Goal: Information Seeking & Learning: Learn about a topic

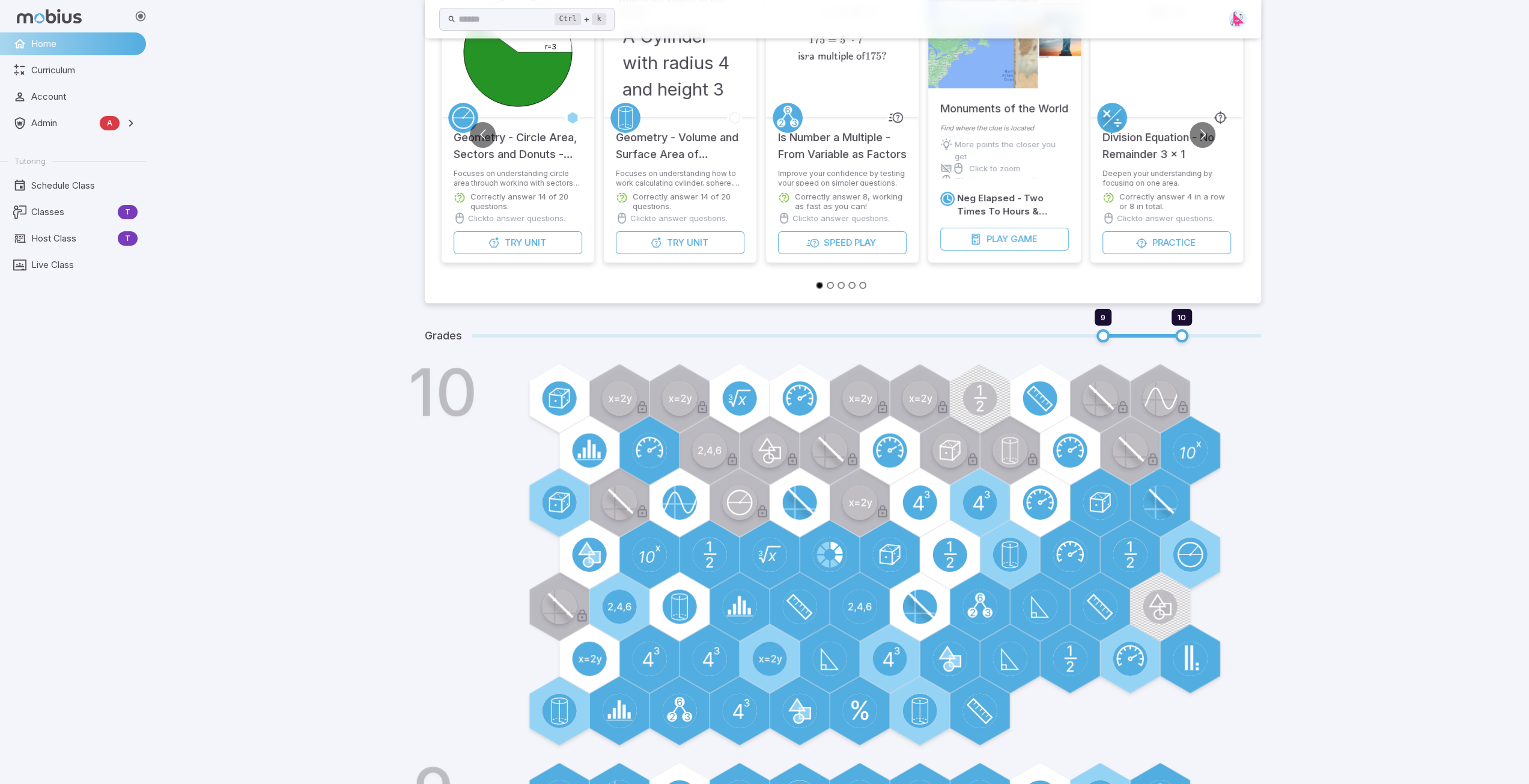
scroll to position [180, 0]
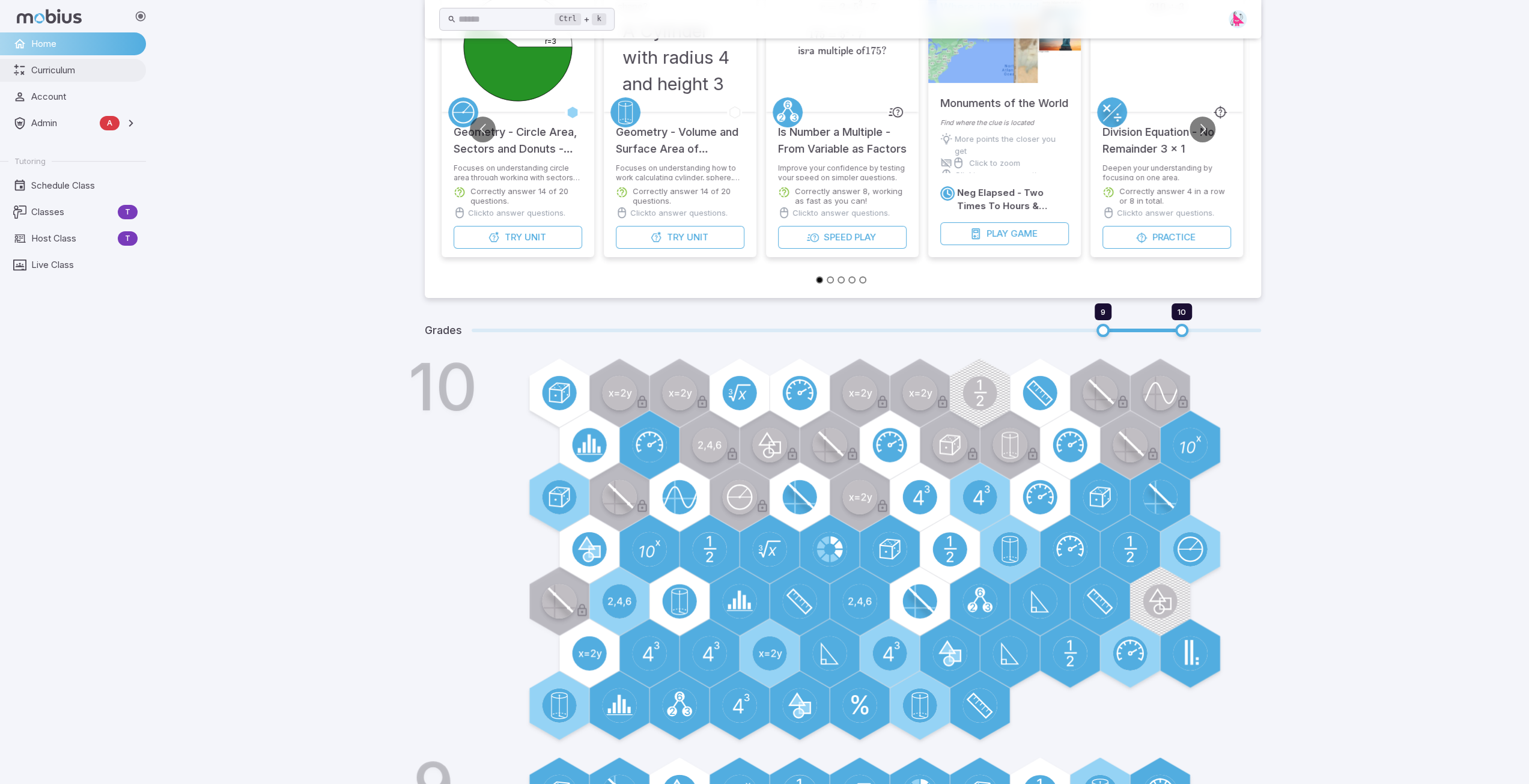
click at [53, 72] on span "Curriculum" at bounding box center [84, 71] width 106 height 13
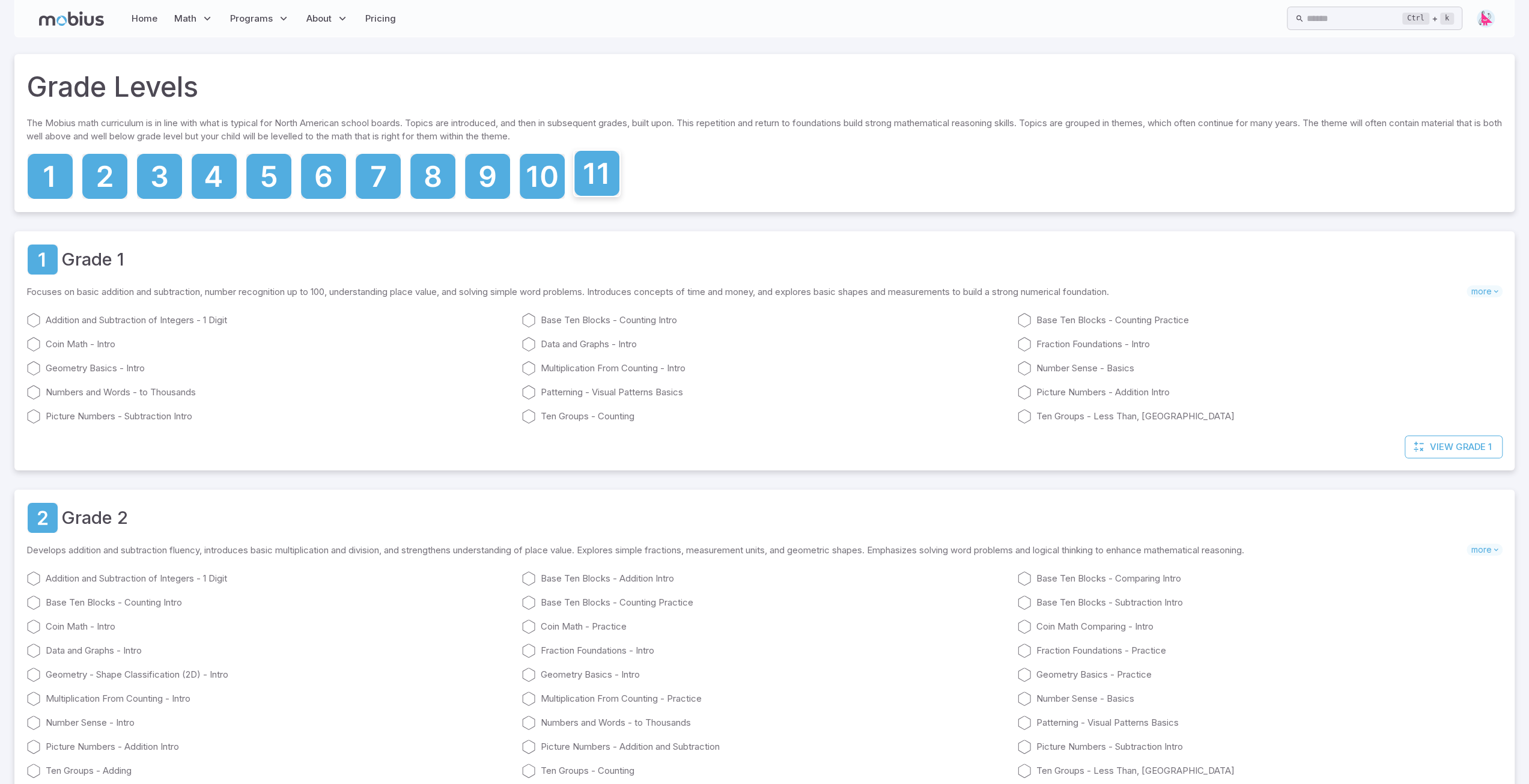
click at [606, 181] on icon at bounding box center [595, 173] width 23 height 21
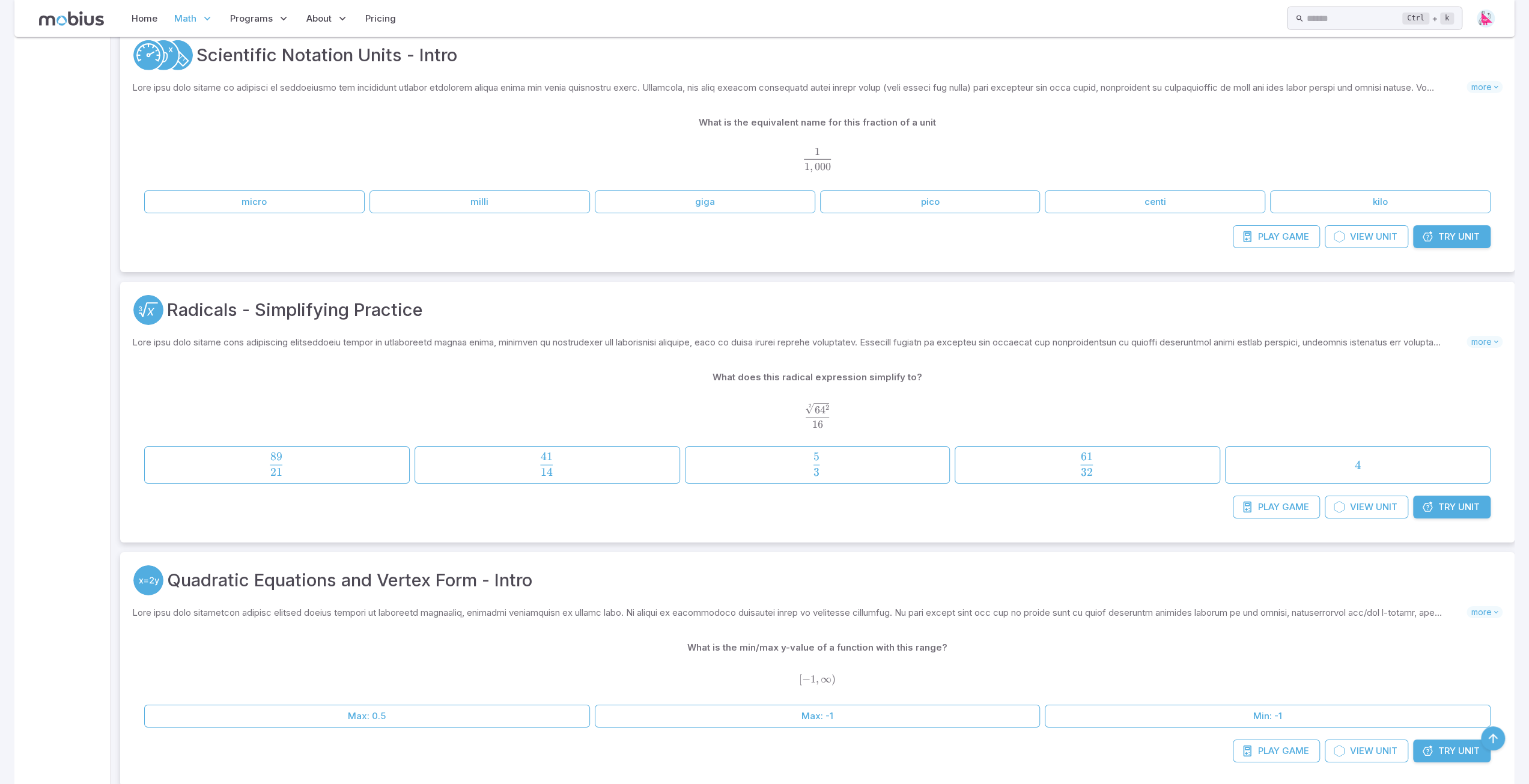
scroll to position [13063, 0]
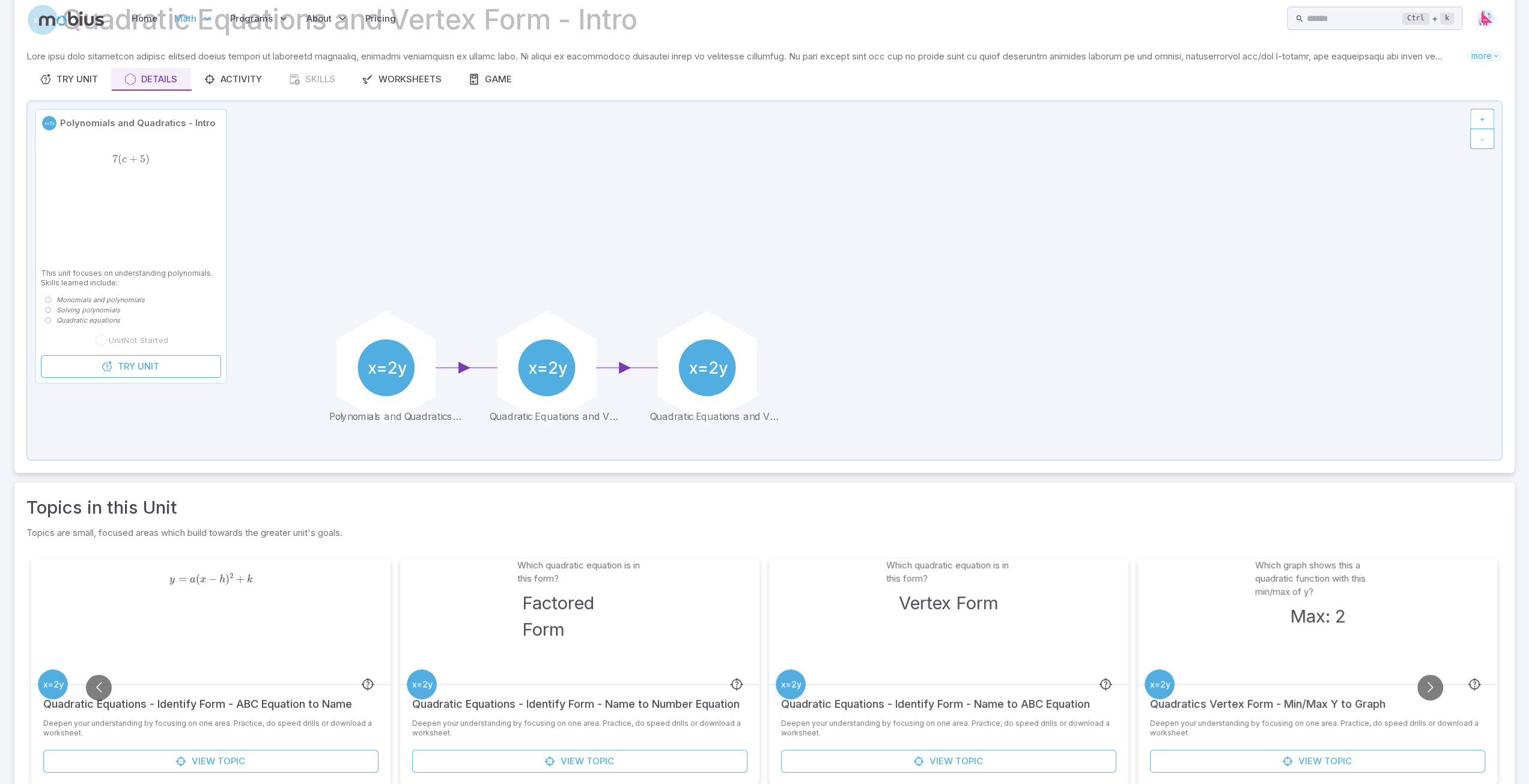
scroll to position [151, 0]
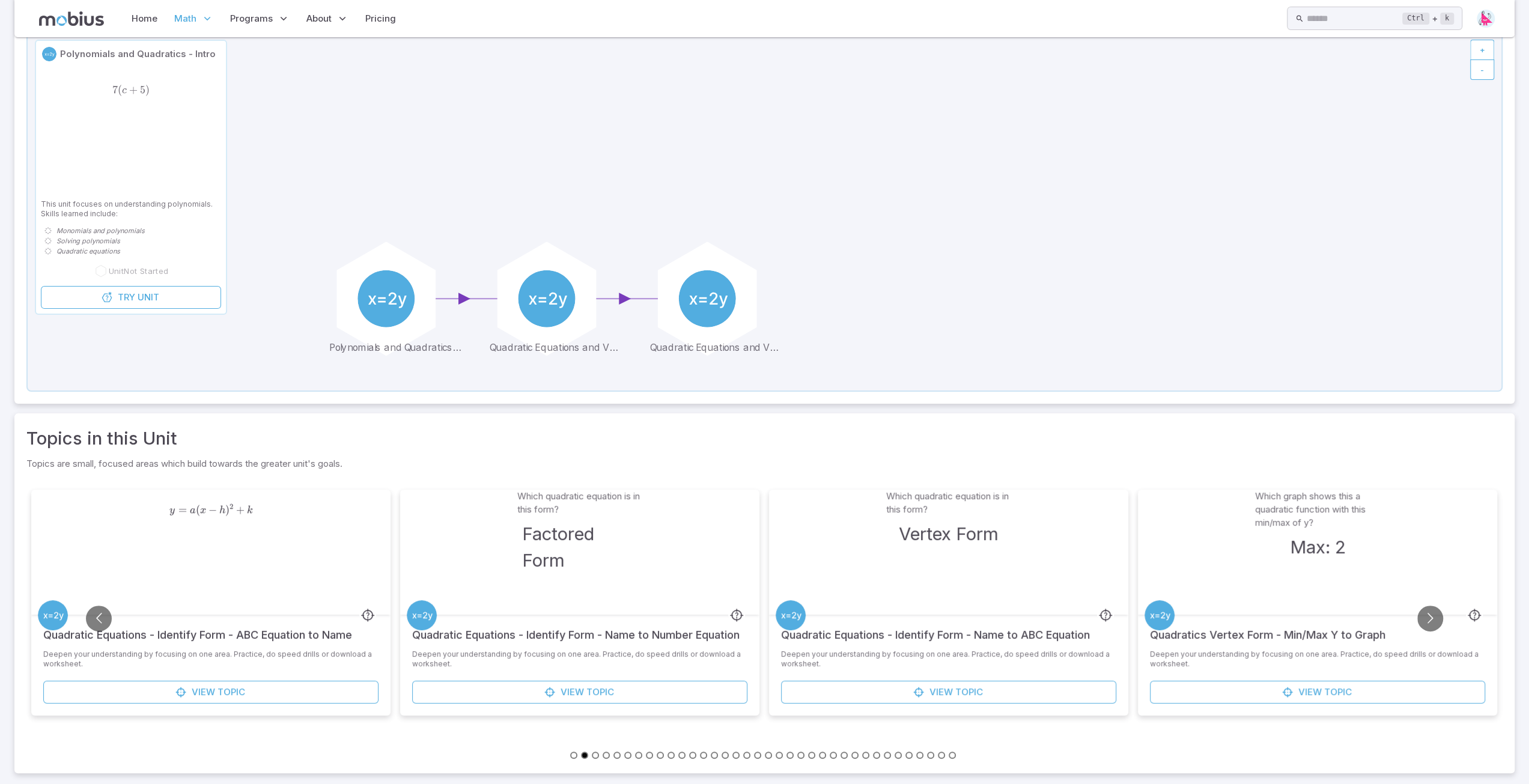
click at [768, 753] on button "Go to slide 19" at bounding box center [768, 755] width 7 height 7
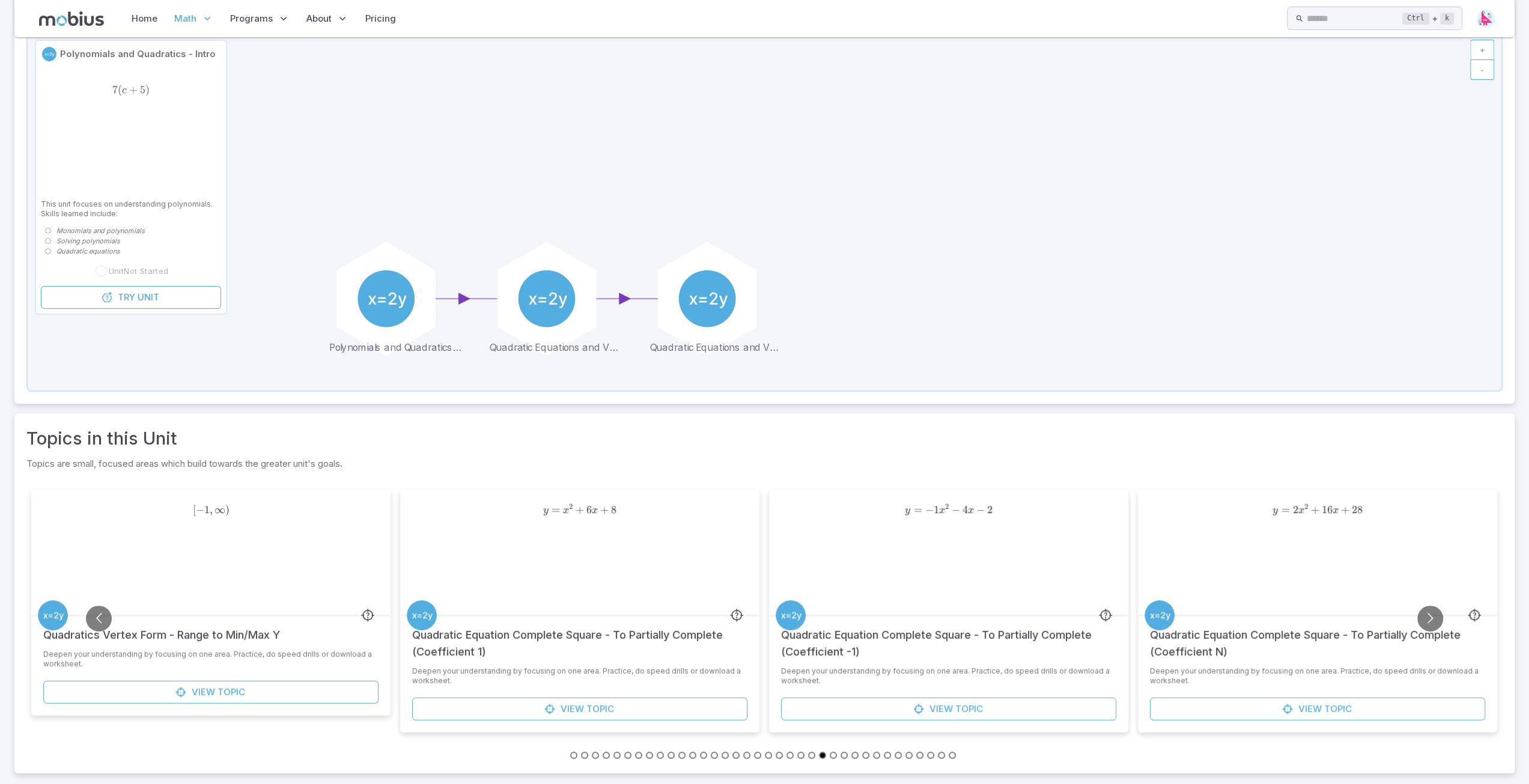
click at [874, 755] on button "Go to slide 29" at bounding box center [876, 755] width 7 height 7
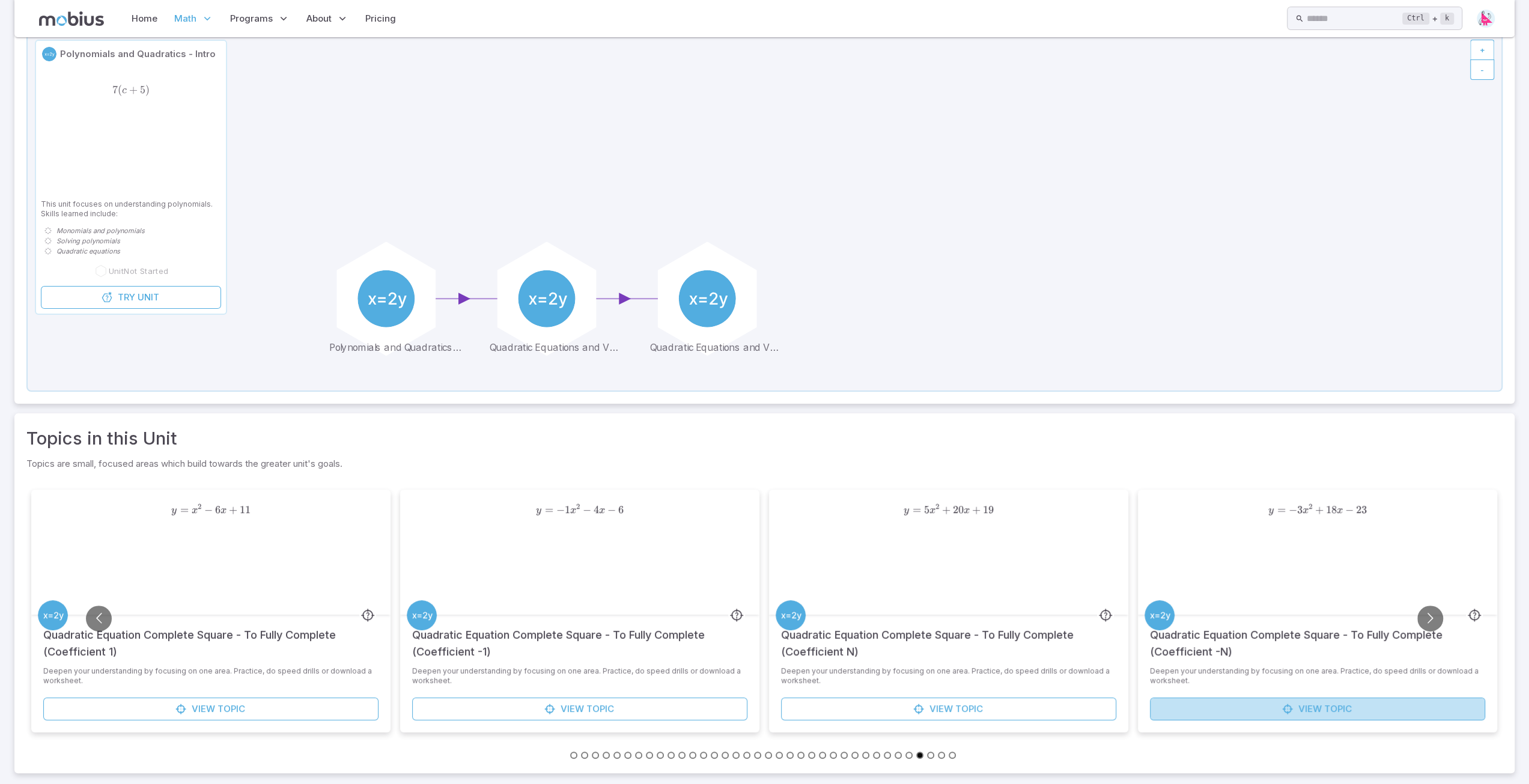
click at [1292, 701] on link "View Topic" at bounding box center [1317, 709] width 335 height 23
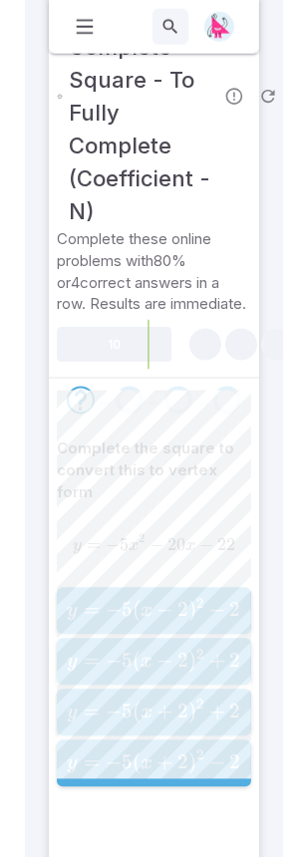
scroll to position [805, 0]
